Goal: Information Seeking & Learning: Learn about a topic

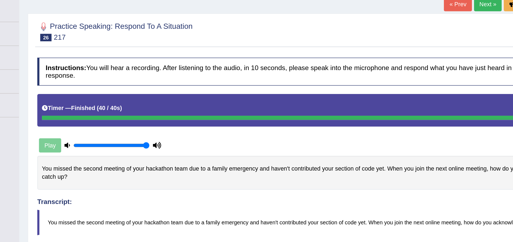
scroll to position [57, 0]
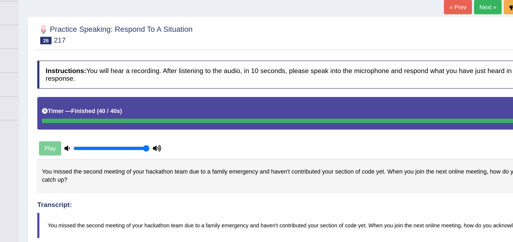
click at [345, 108] on div "You missed the second meeting of your hackathon team due to a family emergency …" at bounding box center [284, 114] width 421 height 22
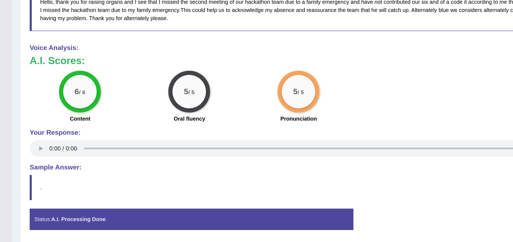
scroll to position [148, 0]
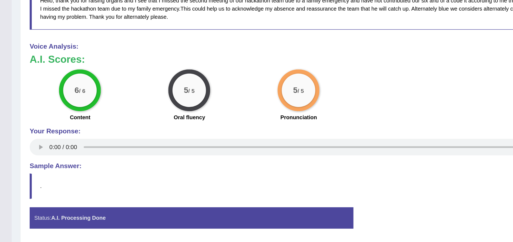
click at [254, 213] on blockquote "." at bounding box center [284, 205] width 421 height 17
click at [204, 145] on div "5 / 5 Oral fluency" at bounding box center [178, 147] width 71 height 35
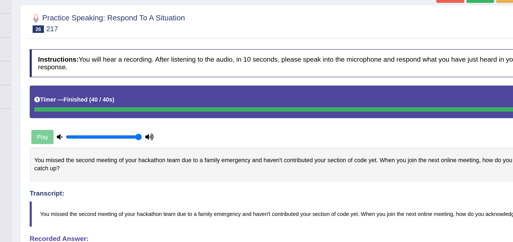
scroll to position [0, 0]
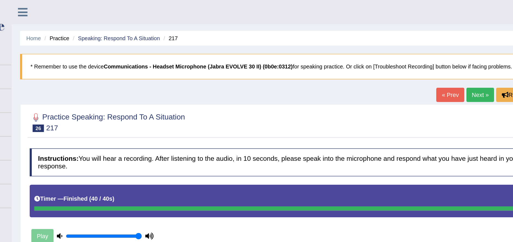
click at [367, 63] on link "Next »" at bounding box center [367, 61] width 18 height 9
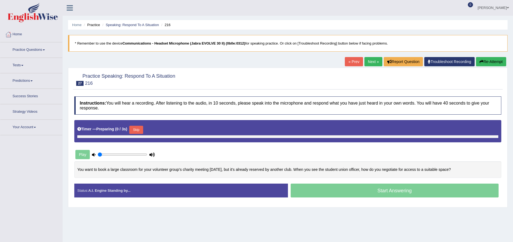
type input "1"
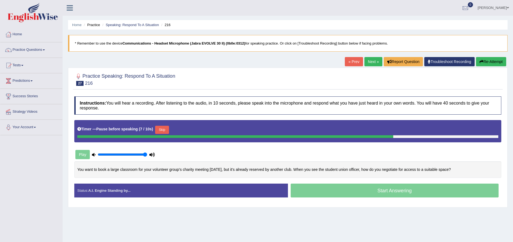
click at [160, 130] on button "Skip" at bounding box center [162, 130] width 14 height 8
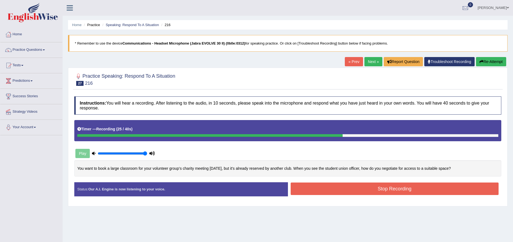
click at [489, 58] on button "Re-Attempt" at bounding box center [491, 61] width 30 height 9
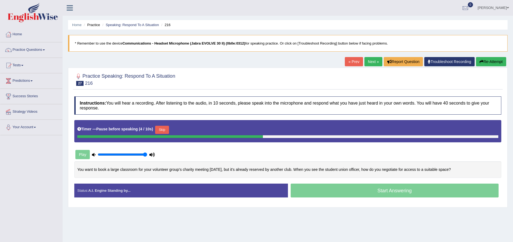
click at [165, 137] on div at bounding box center [170, 136] width 186 height 3
click at [166, 131] on button "Skip" at bounding box center [162, 130] width 14 height 8
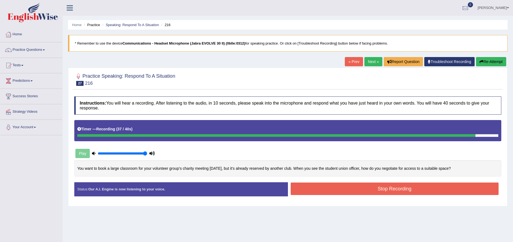
click at [416, 187] on button "Stop Recording" at bounding box center [394, 189] width 208 height 13
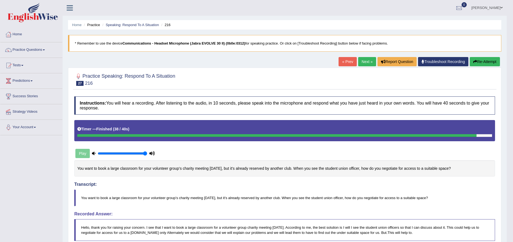
click at [365, 63] on link "Next »" at bounding box center [367, 61] width 18 height 9
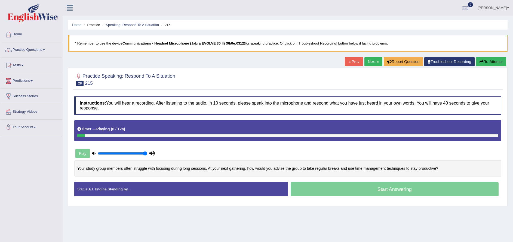
click at [94, 154] on icon at bounding box center [94, 154] width 4 height 4
click at [93, 162] on div "Your study group members often struggle with focusing during long sessions. At …" at bounding box center [287, 168] width 427 height 17
click at [92, 153] on icon at bounding box center [94, 154] width 4 height 4
type input "0.05"
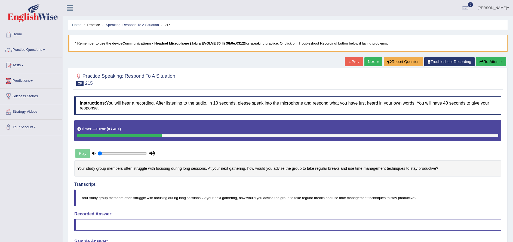
click at [44, 50] on span at bounding box center [44, 50] width 2 height 1
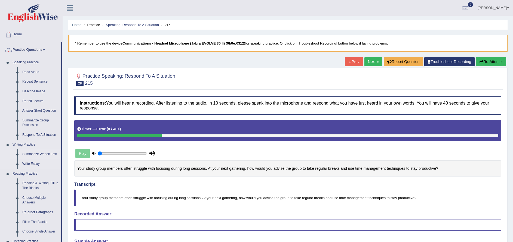
click at [43, 155] on link "Summarize Written Text" at bounding box center [40, 155] width 41 height 10
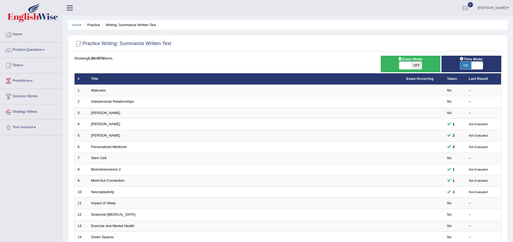
scroll to position [89, 0]
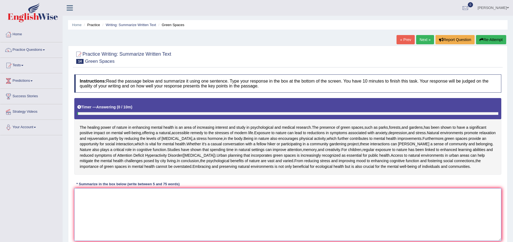
click at [116, 196] on textarea at bounding box center [287, 214] width 427 height 53
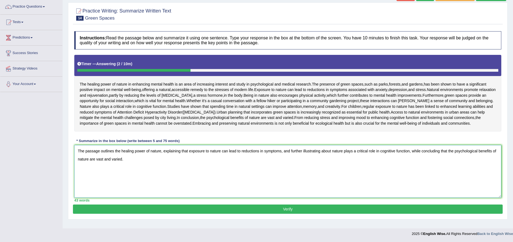
type textarea "The passage outlines the healing power of nature, explaining that exposure to n…"
click at [168, 214] on button "Verify" at bounding box center [287, 209] width 429 height 9
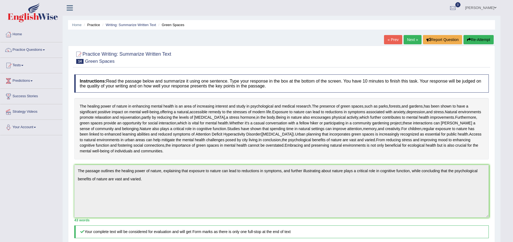
click at [40, 49] on link "Practice Questions" at bounding box center [31, 49] width 62 height 14
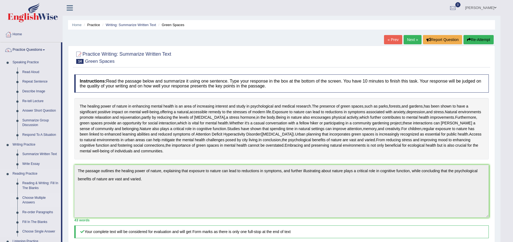
click at [26, 198] on link "Choose Multiple Answers" at bounding box center [40, 200] width 41 height 14
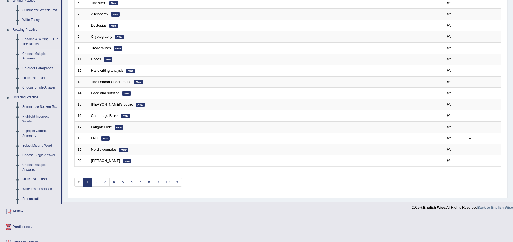
scroll to position [148, 0]
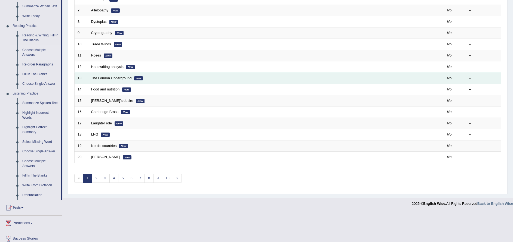
click at [463, 74] on td "No" at bounding box center [455, 78] width 22 height 11
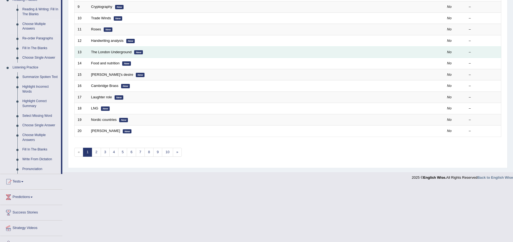
scroll to position [184, 0]
